Goal: Leave review/rating: Leave review/rating

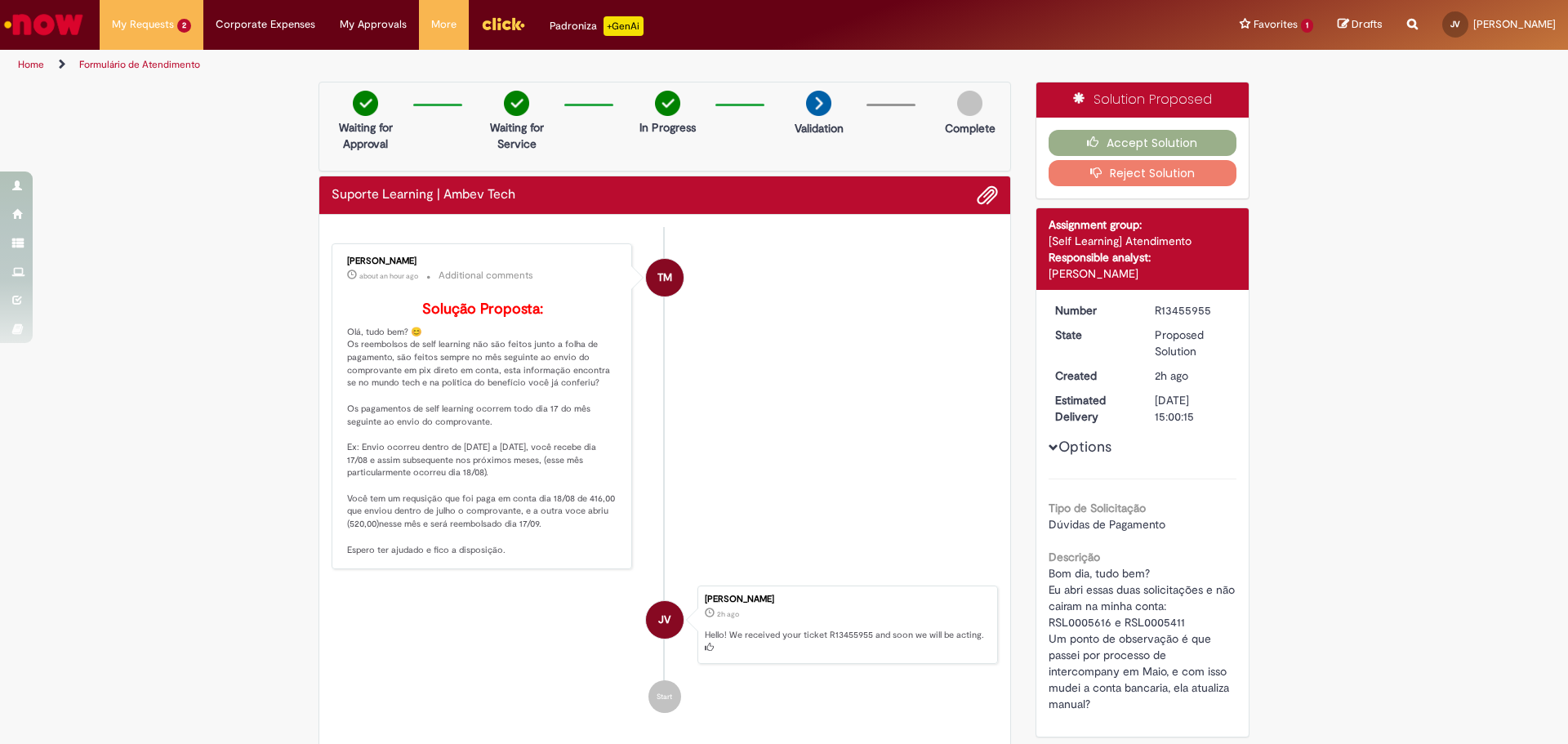
click at [804, 390] on li "TM [PERSON_NAME] about an hour ago about an hour ago Additional comments Soluçã…" at bounding box center [665, 407] width 666 height 327
drag, startPoint x: 408, startPoint y: 257, endPoint x: 324, endPoint y: 258, distance: 84.0
click at [324, 258] on div "Send TM Tairine Maurina about an hour ago about an hour ago Additional comments…" at bounding box center [665, 486] width 691 height 543
copy div "[PERSON_NAME]"
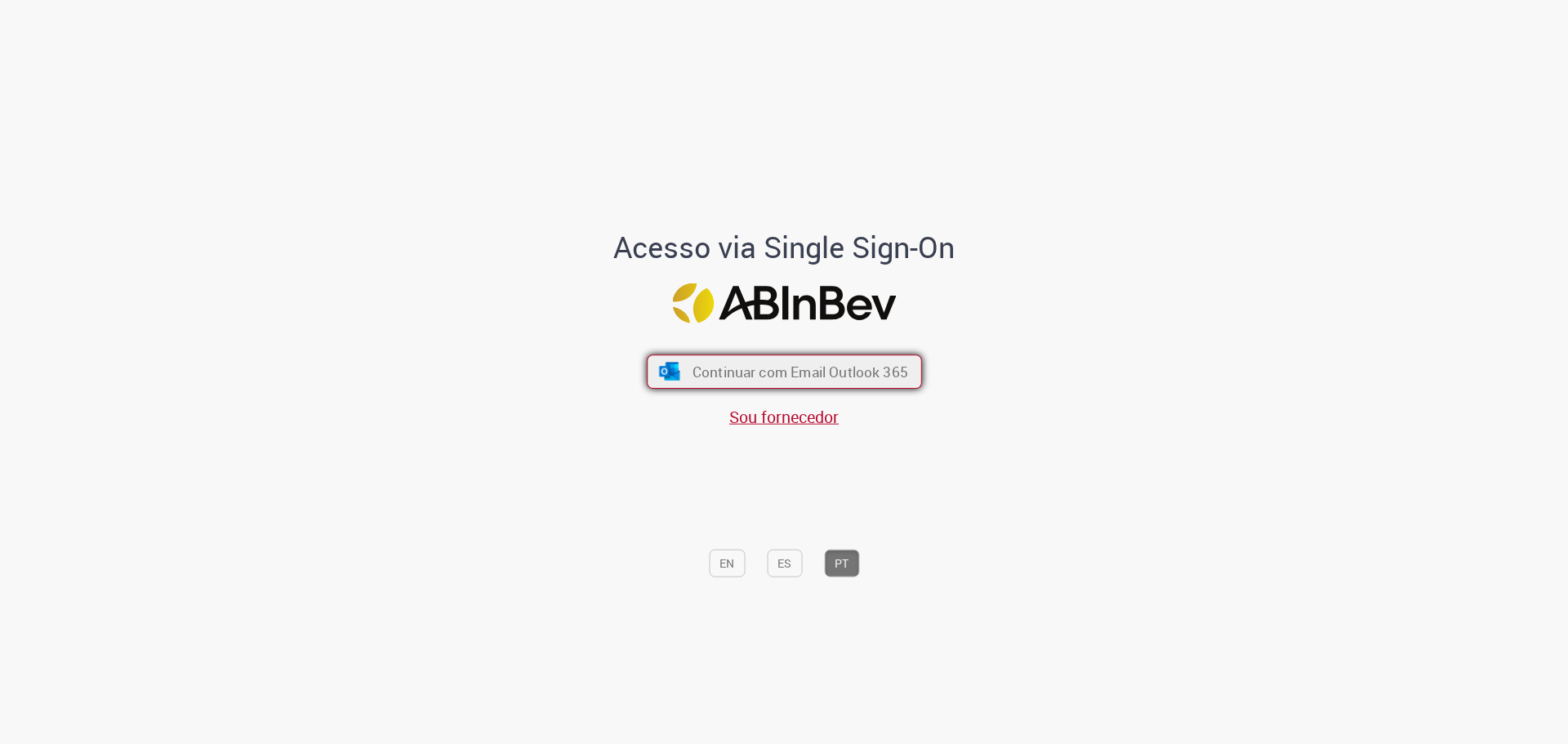
click at [853, 368] on span "Continuar com Email Outlook 365" at bounding box center [799, 371] width 216 height 18
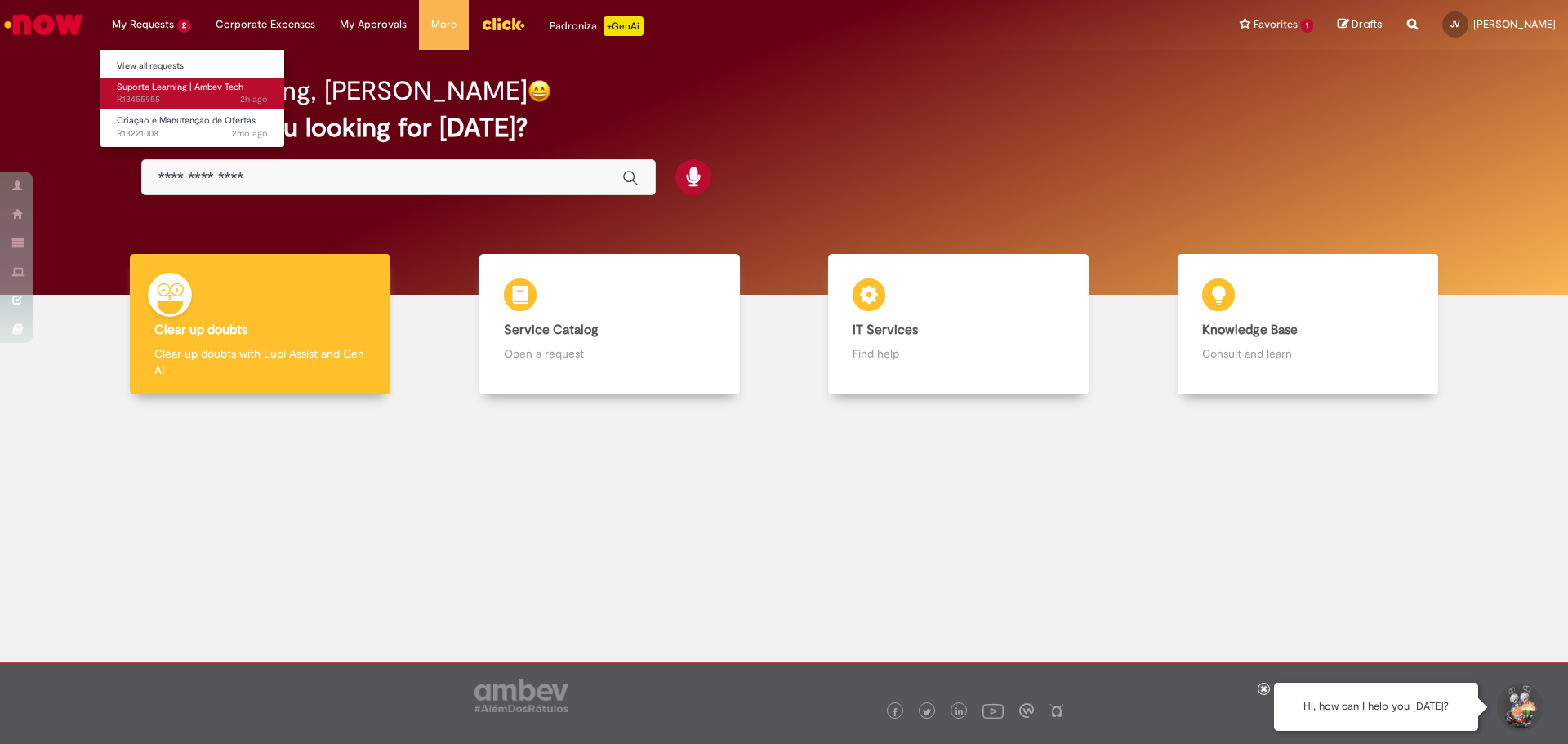
click at [185, 102] on span "2h ago 2 hours ago R13455955" at bounding box center [192, 99] width 151 height 13
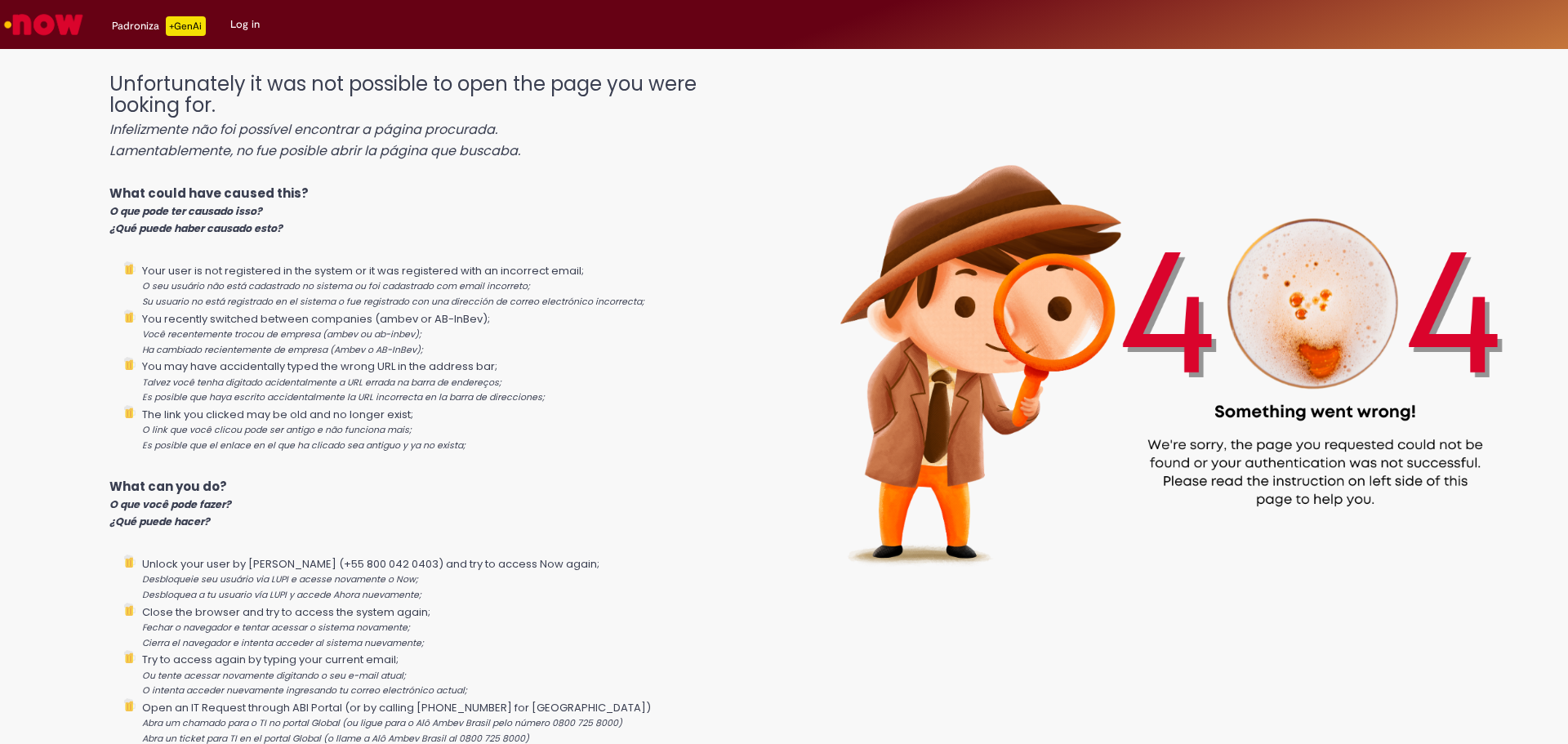
click at [71, 41] on link "Go to homepage" at bounding box center [44, 24] width 87 height 49
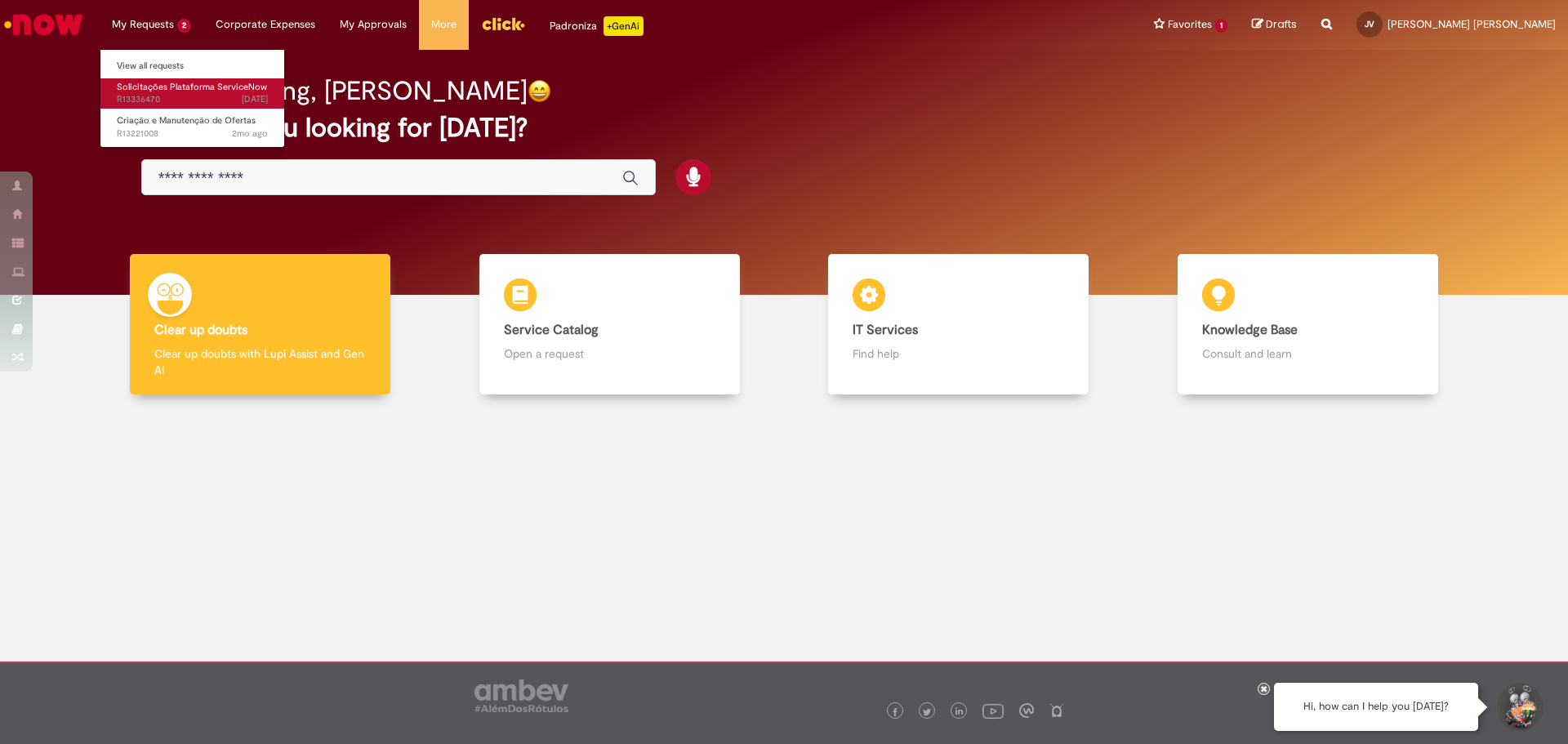
click at [223, 86] on span "Solicitações Plataforma ServiceNow" at bounding box center [192, 87] width 150 height 12
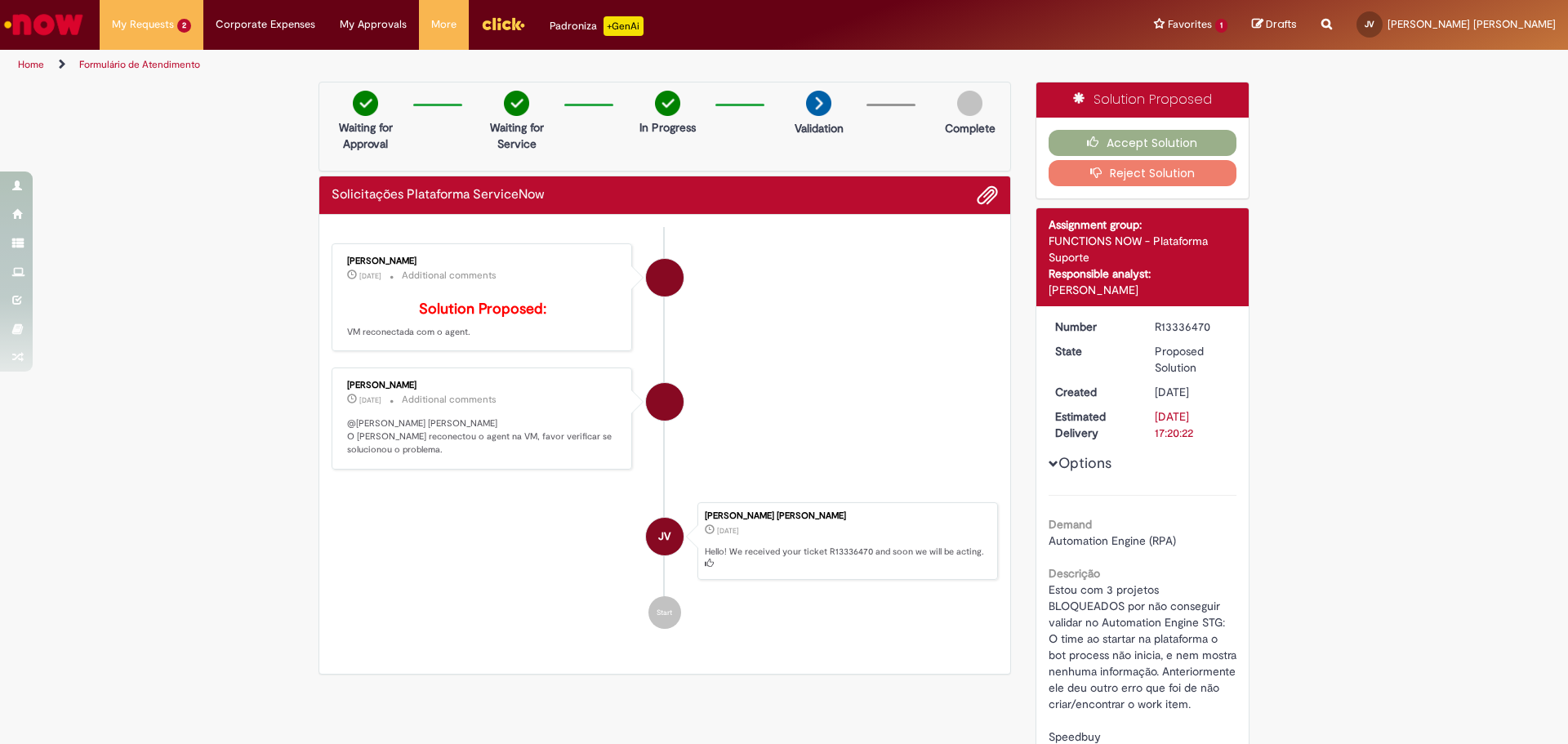
click at [416, 352] on div "[PERSON_NAME] [DATE] [DATE] Additional comments Solution Proposed: VM reconecta…" at bounding box center [482, 297] width 301 height 108
click at [1100, 143] on icon "button" at bounding box center [1097, 142] width 19 height 11
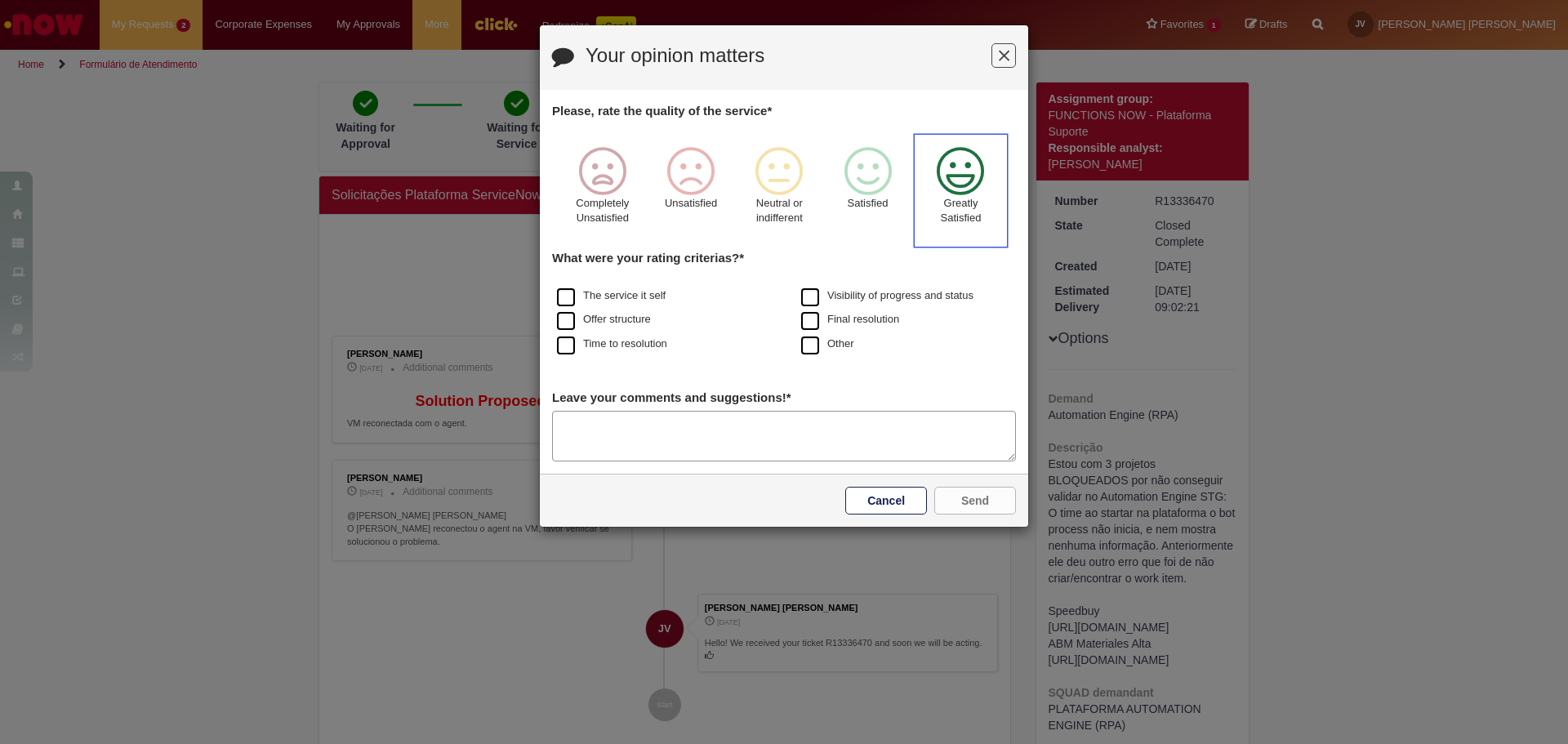
click at [979, 196] on icon "Feedback" at bounding box center [961, 171] width 61 height 49
drag, startPoint x: 569, startPoint y: 297, endPoint x: 570, endPoint y: 328, distance: 31.0
click at [569, 298] on label "The service it self" at bounding box center [611, 296] width 108 height 16
click at [570, 328] on label "Offer structure" at bounding box center [603, 320] width 94 height 16
click at [570, 338] on label "Time to resolution" at bounding box center [612, 344] width 110 height 16
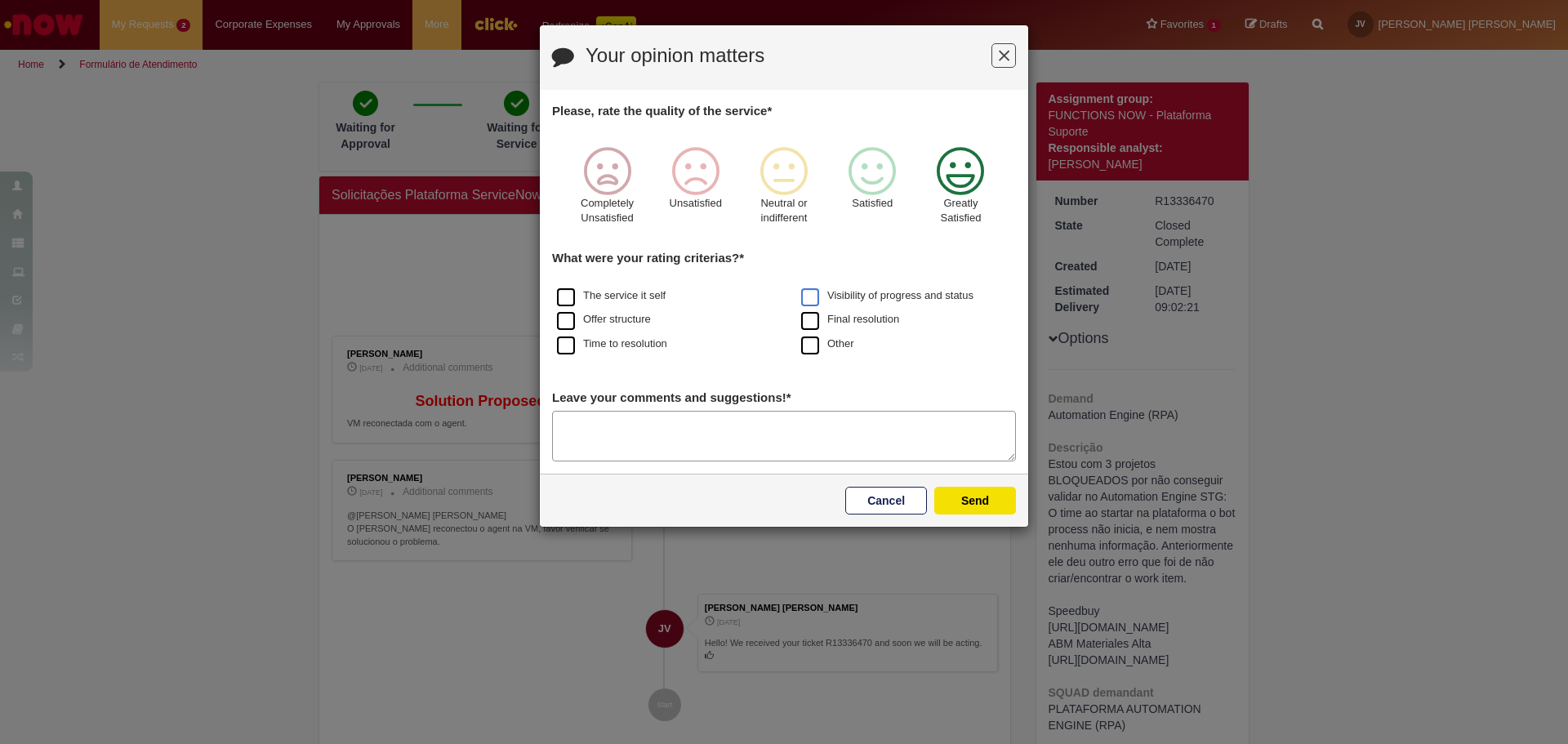
click at [829, 299] on label "Visibility of progress and status" at bounding box center [887, 296] width 172 height 16
drag, startPoint x: 827, startPoint y: 321, endPoint x: 972, endPoint y: 402, distance: 166.1
click at [828, 322] on label "Final resolution" at bounding box center [850, 320] width 98 height 16
click at [1001, 501] on button "Send" at bounding box center [974, 501] width 81 height 28
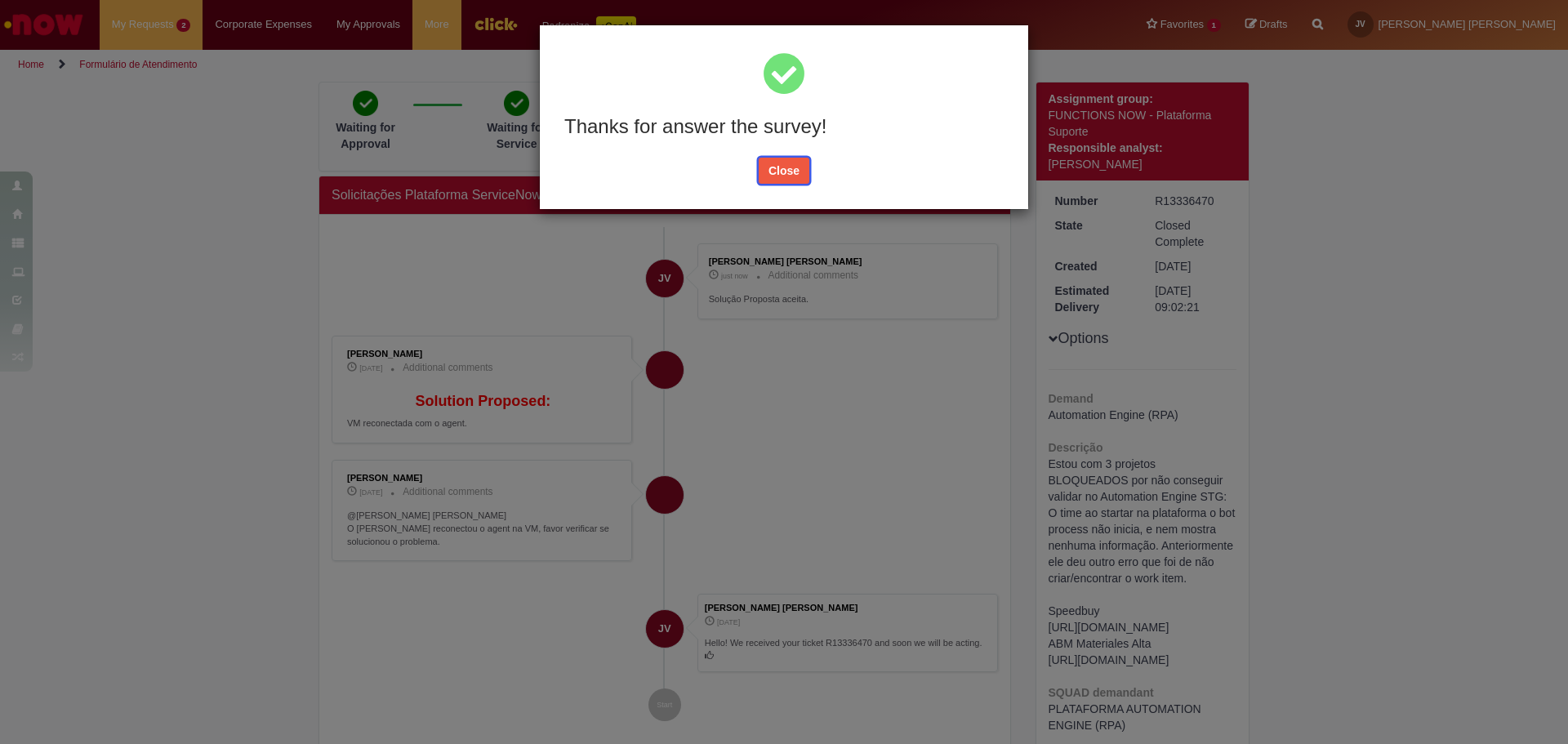
click at [790, 180] on button "Close" at bounding box center [784, 170] width 52 height 28
